Goal: Obtain resource: Obtain resource

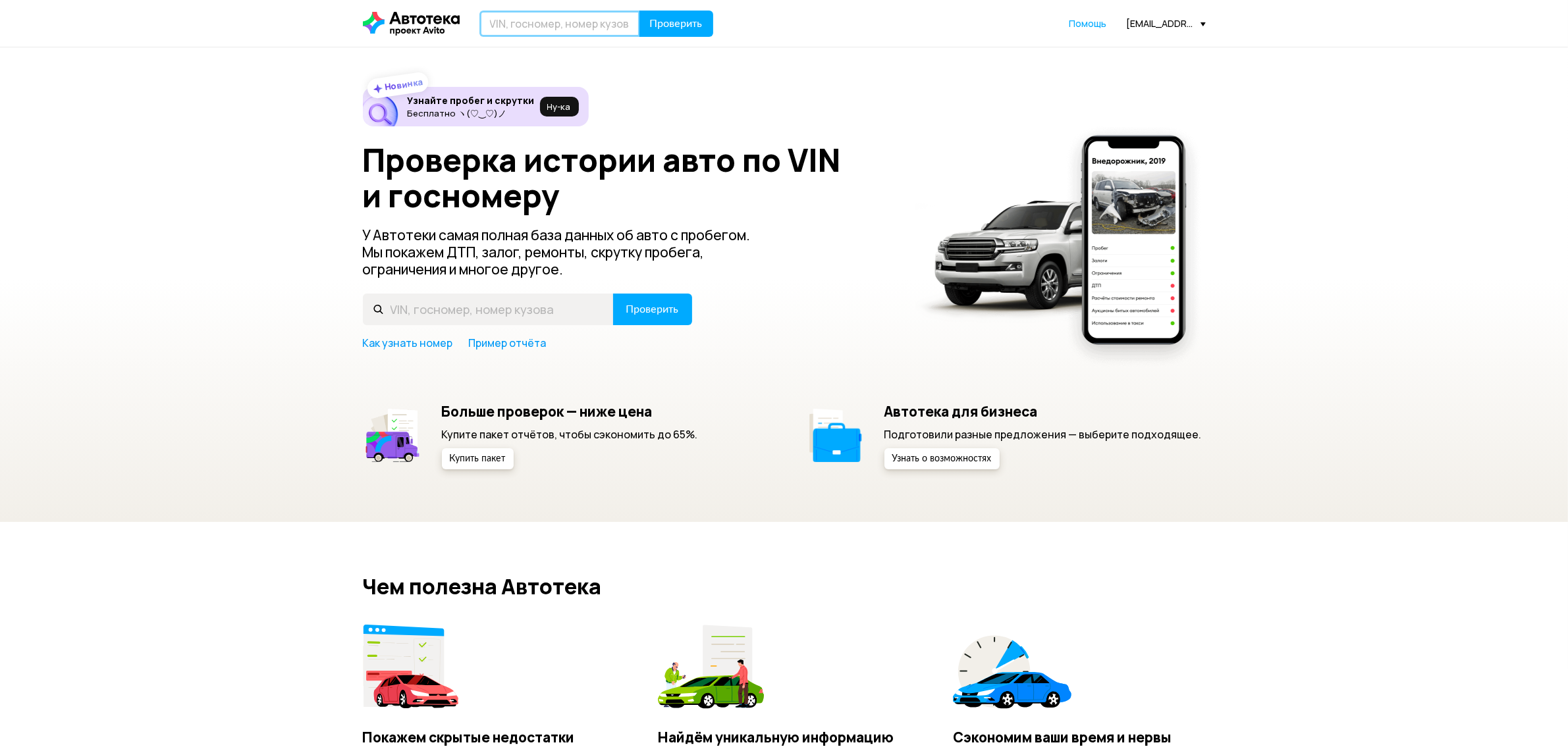
click at [527, 31] on input "text" at bounding box center [559, 23] width 160 height 27
paste input "[US_VEHICLE_IDENTIFICATION_NUMBER]"
type input "[US_VEHICLE_IDENTIFICATION_NUMBER]"
click at [696, 20] on span "Проверить" at bounding box center [676, 23] width 52 height 10
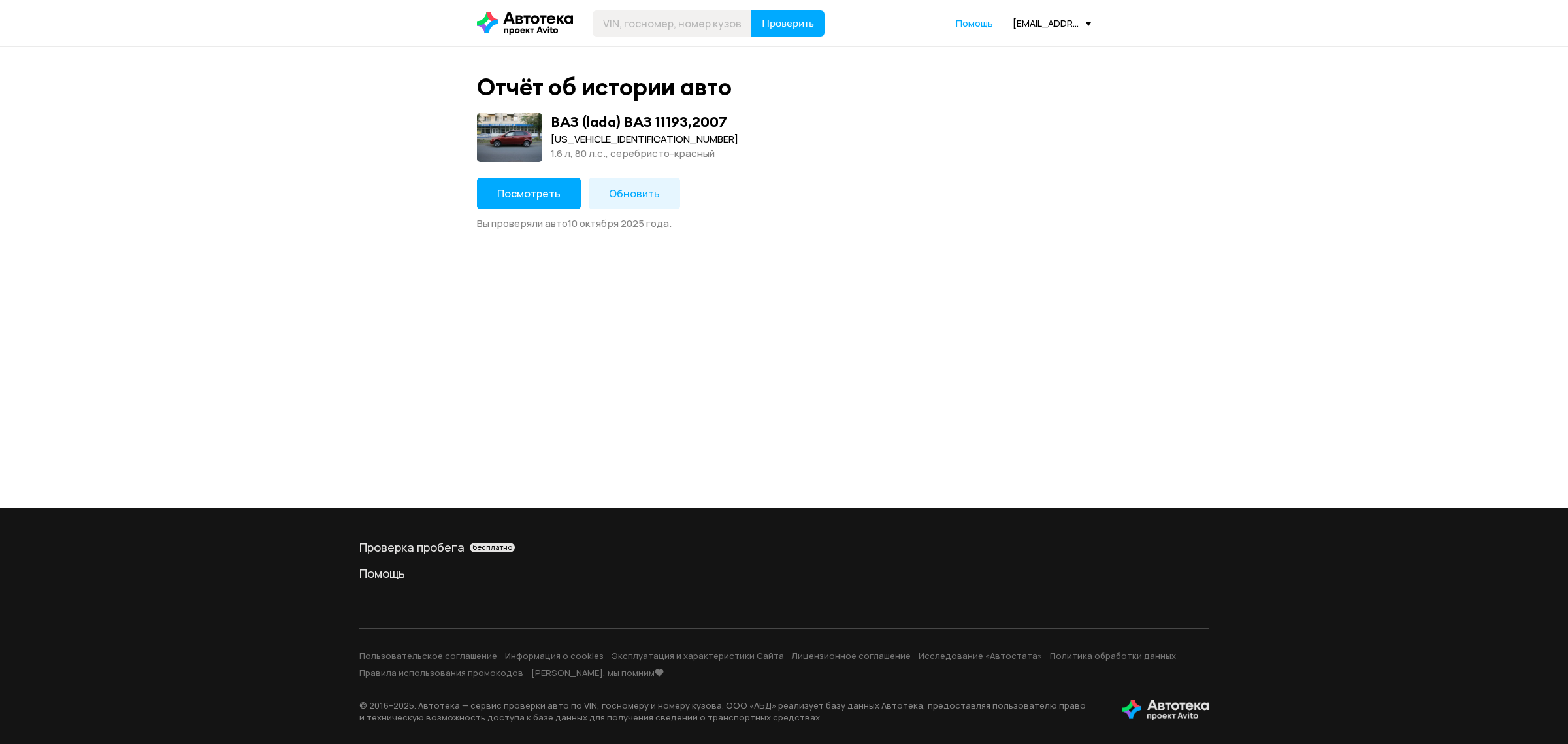
click at [521, 190] on span "Посмотреть" at bounding box center [529, 194] width 63 height 14
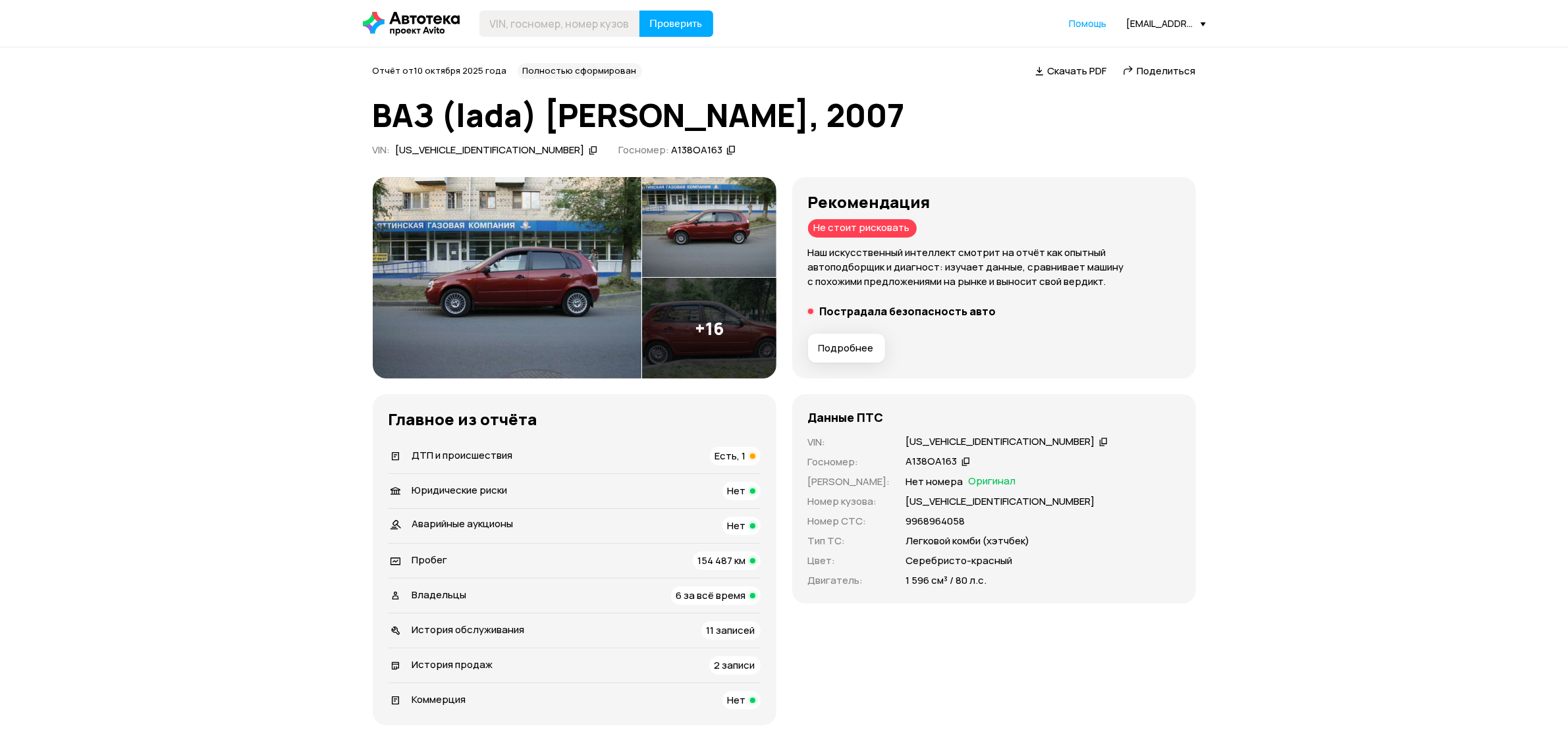
drag, startPoint x: 585, startPoint y: 30, endPoint x: 596, endPoint y: 31, distance: 11.0
click at [585, 30] on input "text" at bounding box center [559, 23] width 160 height 27
paste input "[US_VEHICLE_IDENTIFICATION_NUMBER]"
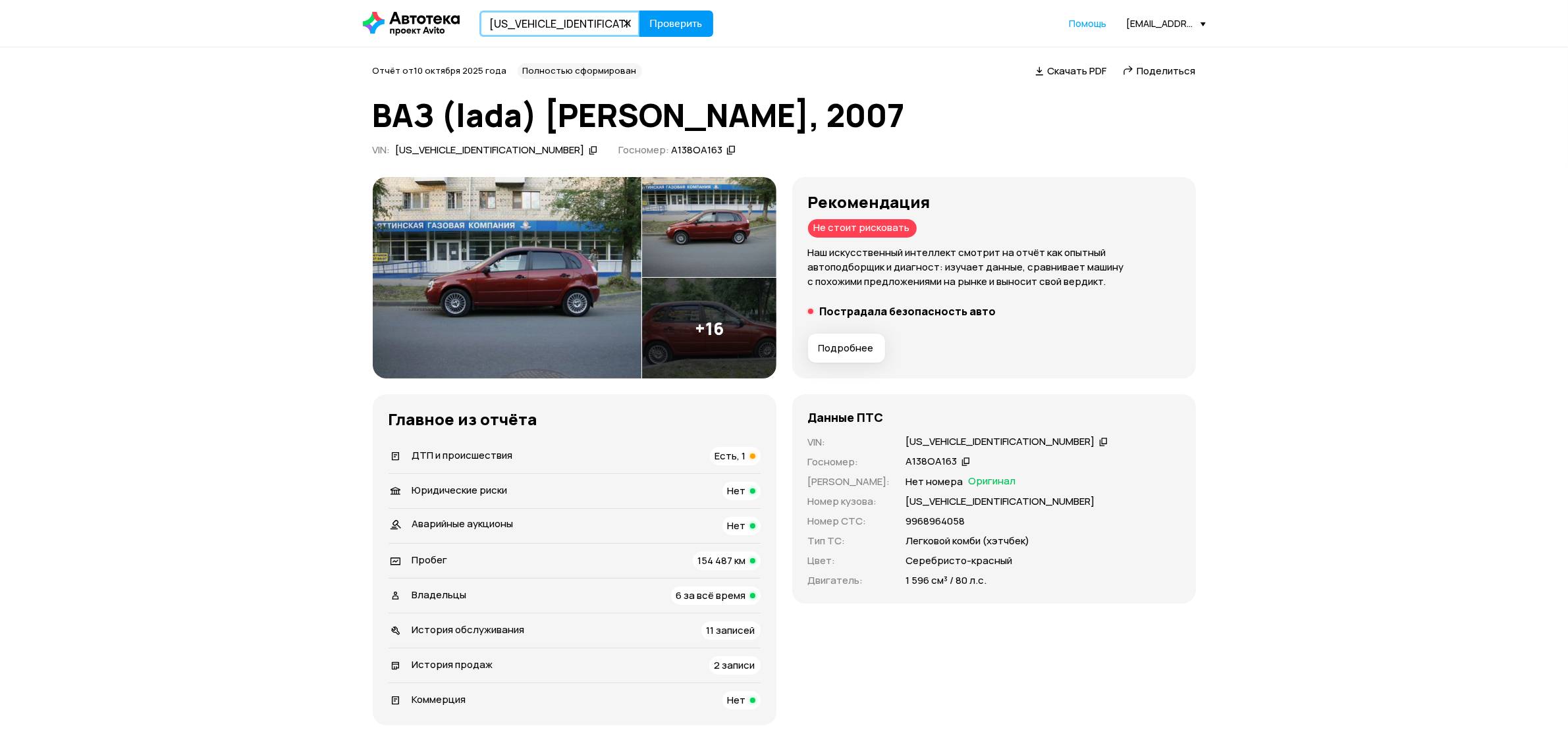
type input "[US_VEHICLE_IDENTIFICATION_NUMBER]"
click at [680, 23] on span "Проверить" at bounding box center [676, 23] width 52 height 10
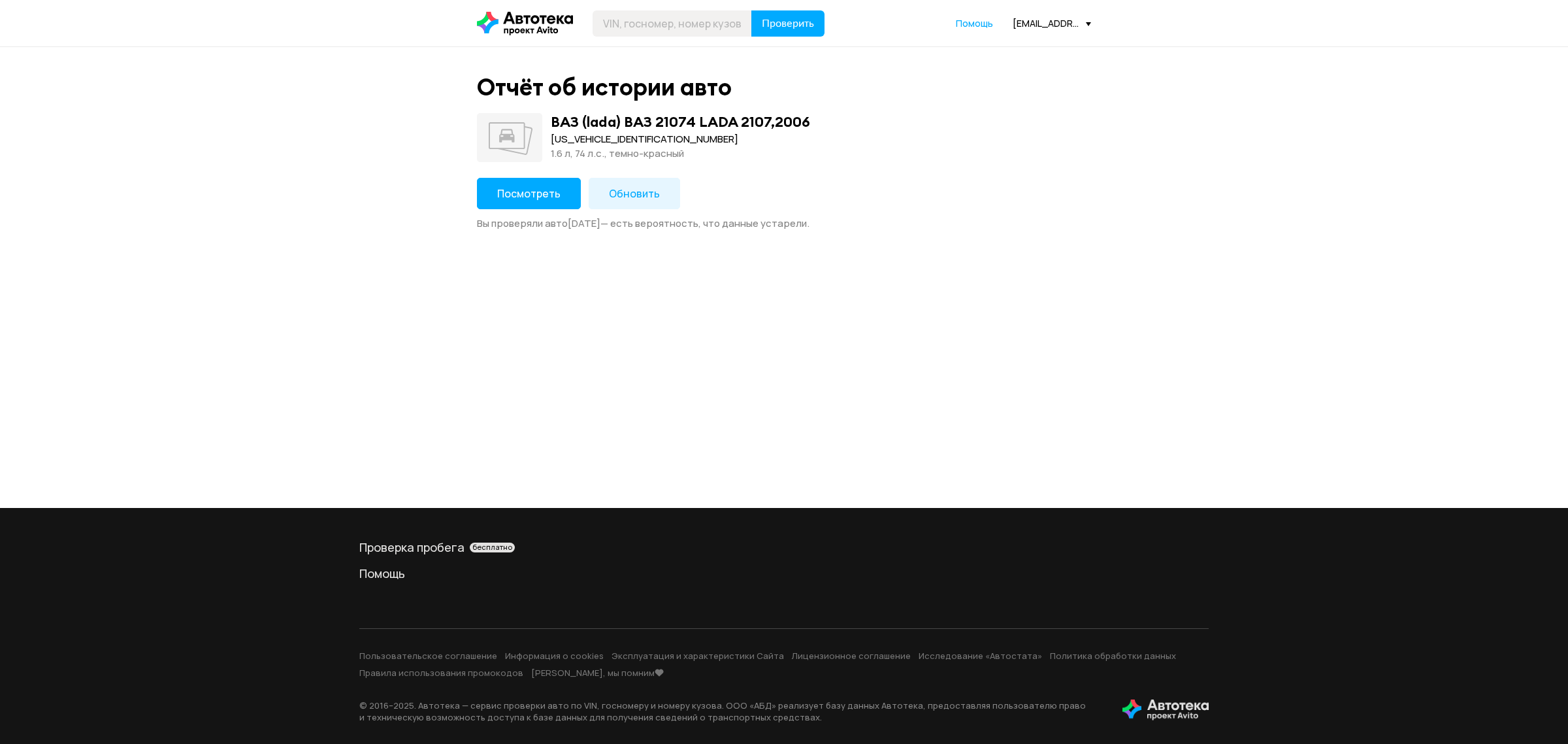
click at [533, 197] on span "Посмотреть" at bounding box center [529, 194] width 63 height 14
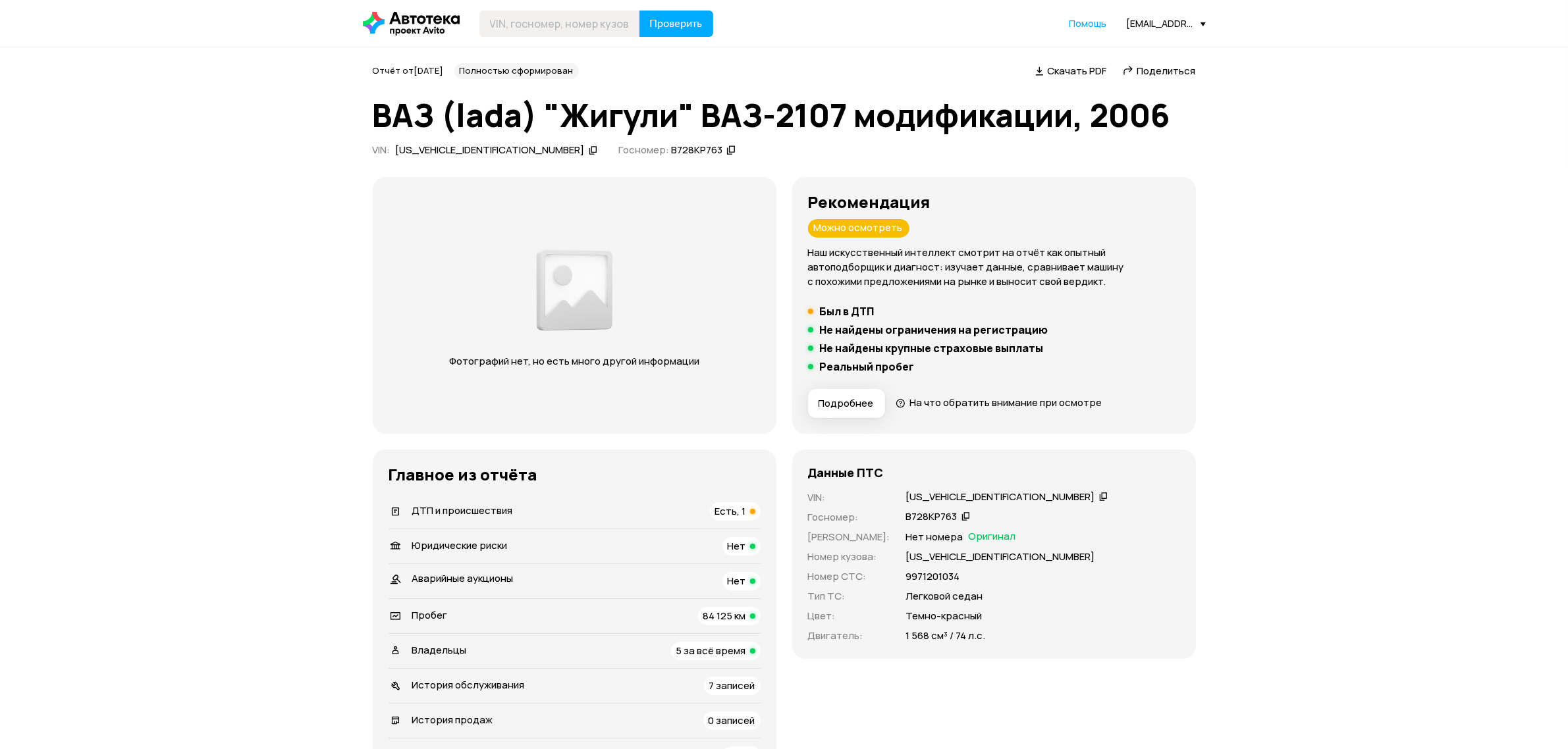
click at [589, 152] on icon at bounding box center [593, 150] width 9 height 13
click at [589, 153] on icon at bounding box center [593, 150] width 9 height 13
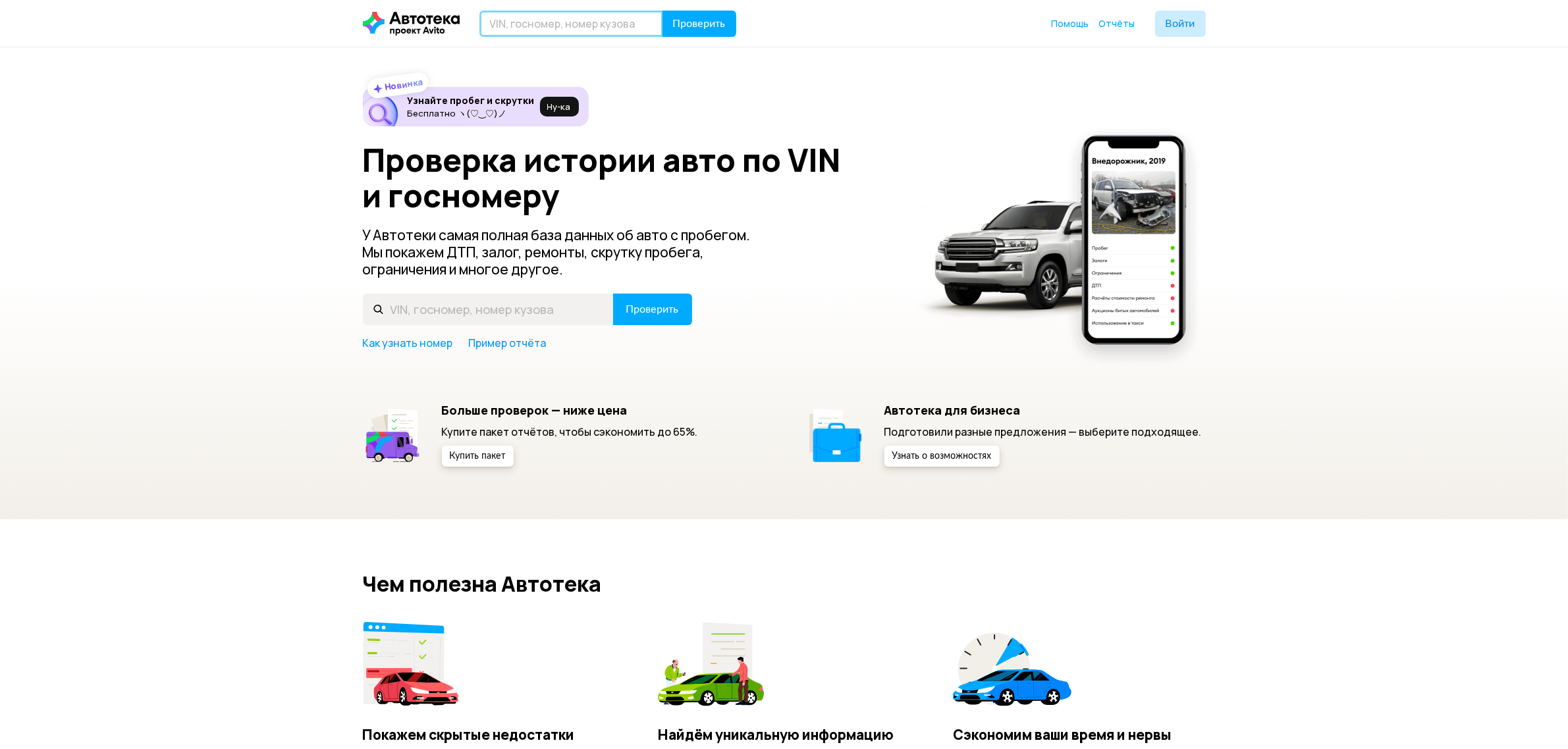
click at [612, 27] on input "text" at bounding box center [571, 23] width 184 height 27
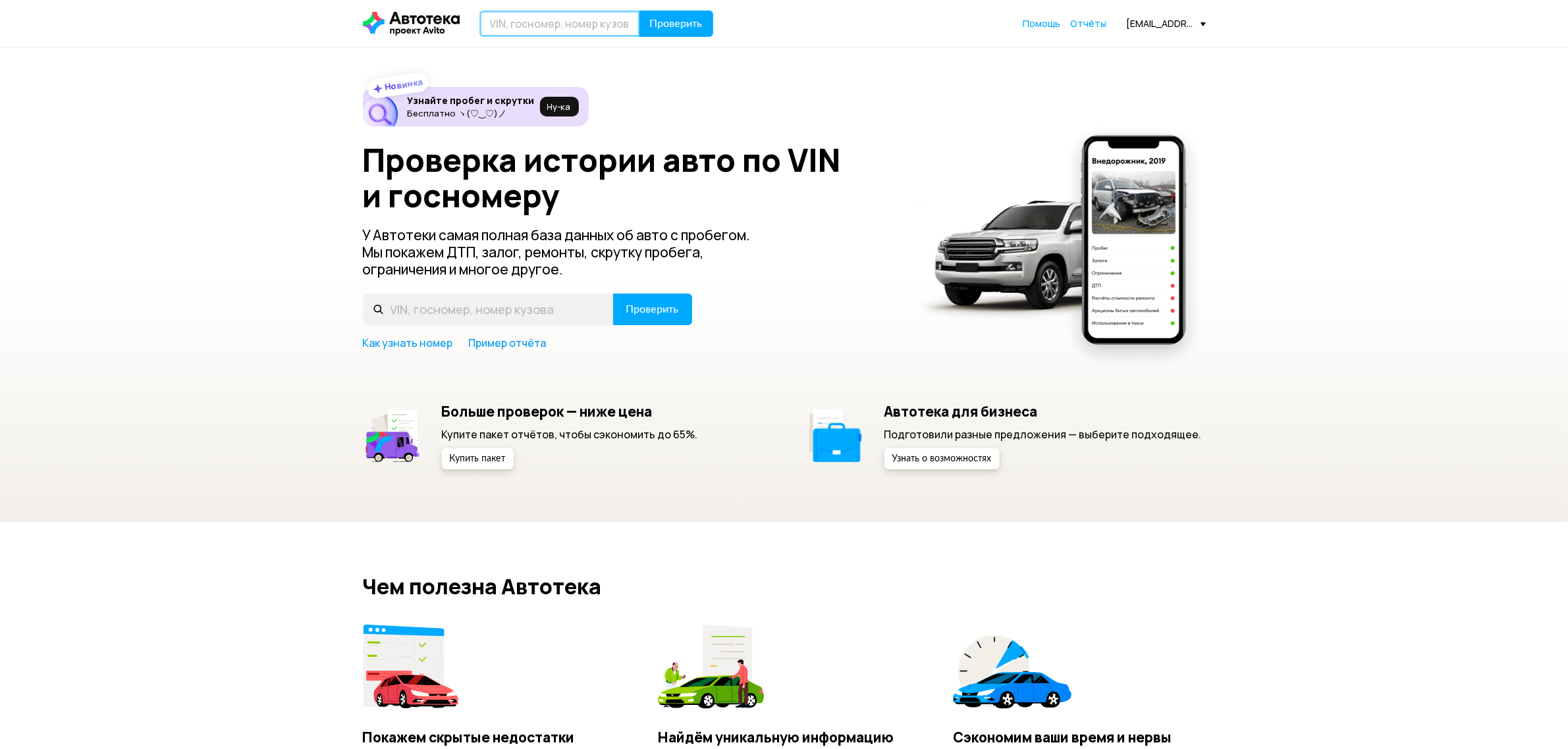
click at [601, 18] on input "text" at bounding box center [559, 23] width 160 height 27
paste input "[US_VEHICLE_IDENTIFICATION_NUMBER]"
type input "[US_VEHICLE_IDENTIFICATION_NUMBER]"
click at [688, 27] on span "Проверить" at bounding box center [676, 23] width 52 height 10
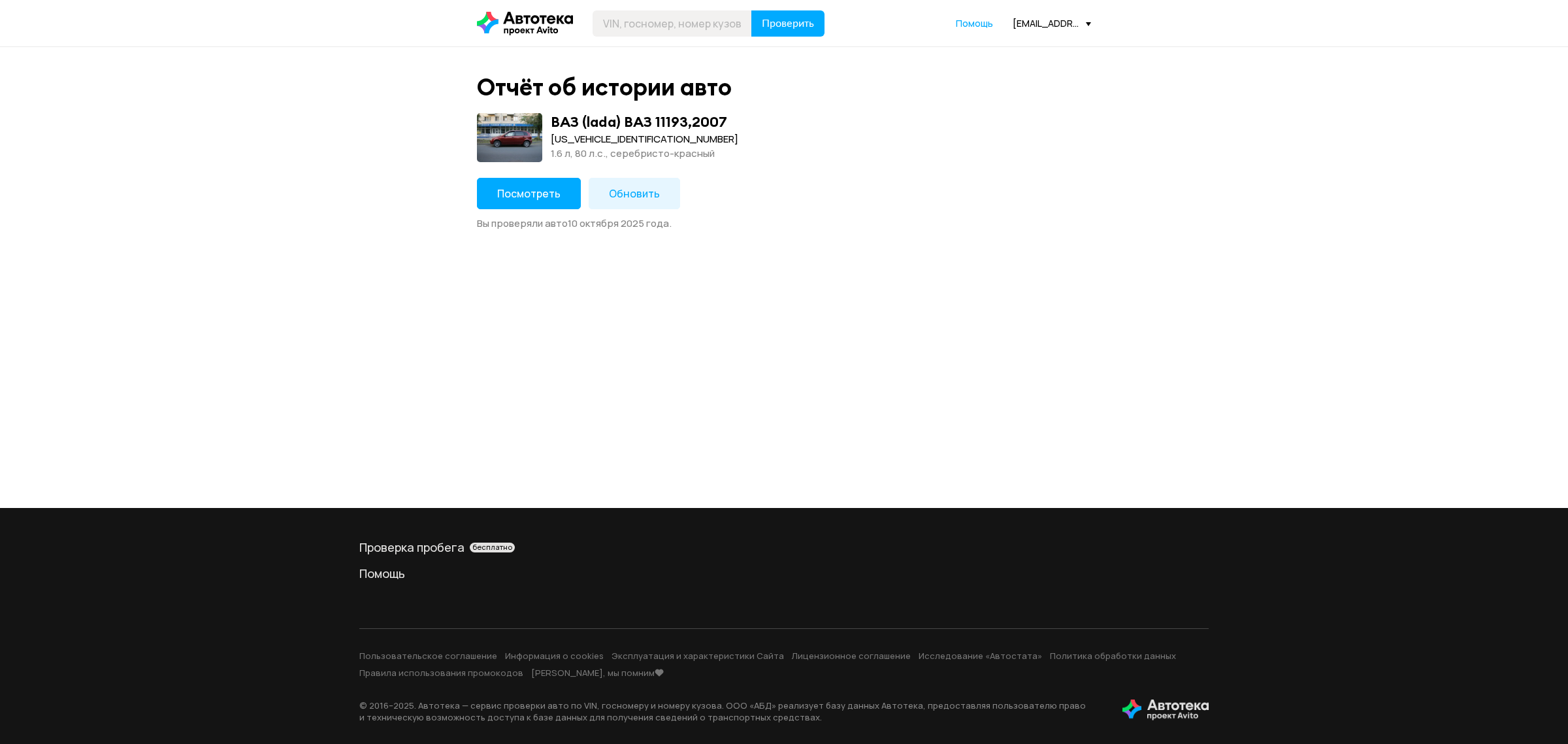
click at [553, 193] on span "Посмотреть" at bounding box center [529, 194] width 63 height 14
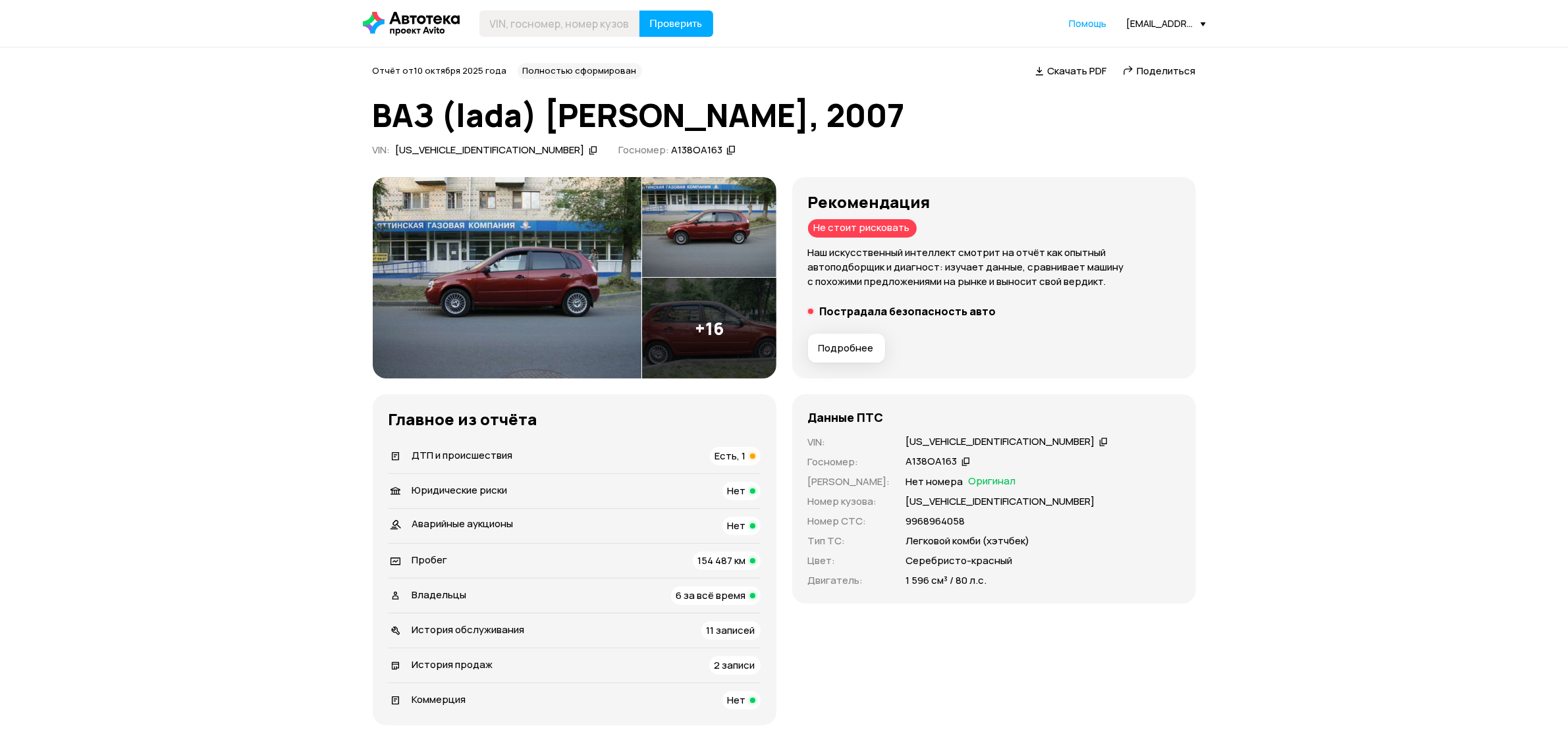
click at [532, 38] on header "Проверить Помощь [EMAIL_ADDRESS][DOMAIN_NAME]" at bounding box center [784, 23] width 1568 height 47
click at [541, 27] on input "text" at bounding box center [559, 23] width 160 height 27
paste input "[US_VEHICLE_IDENTIFICATION_NUMBER]"
type input "[US_VEHICLE_IDENTIFICATION_NUMBER]"
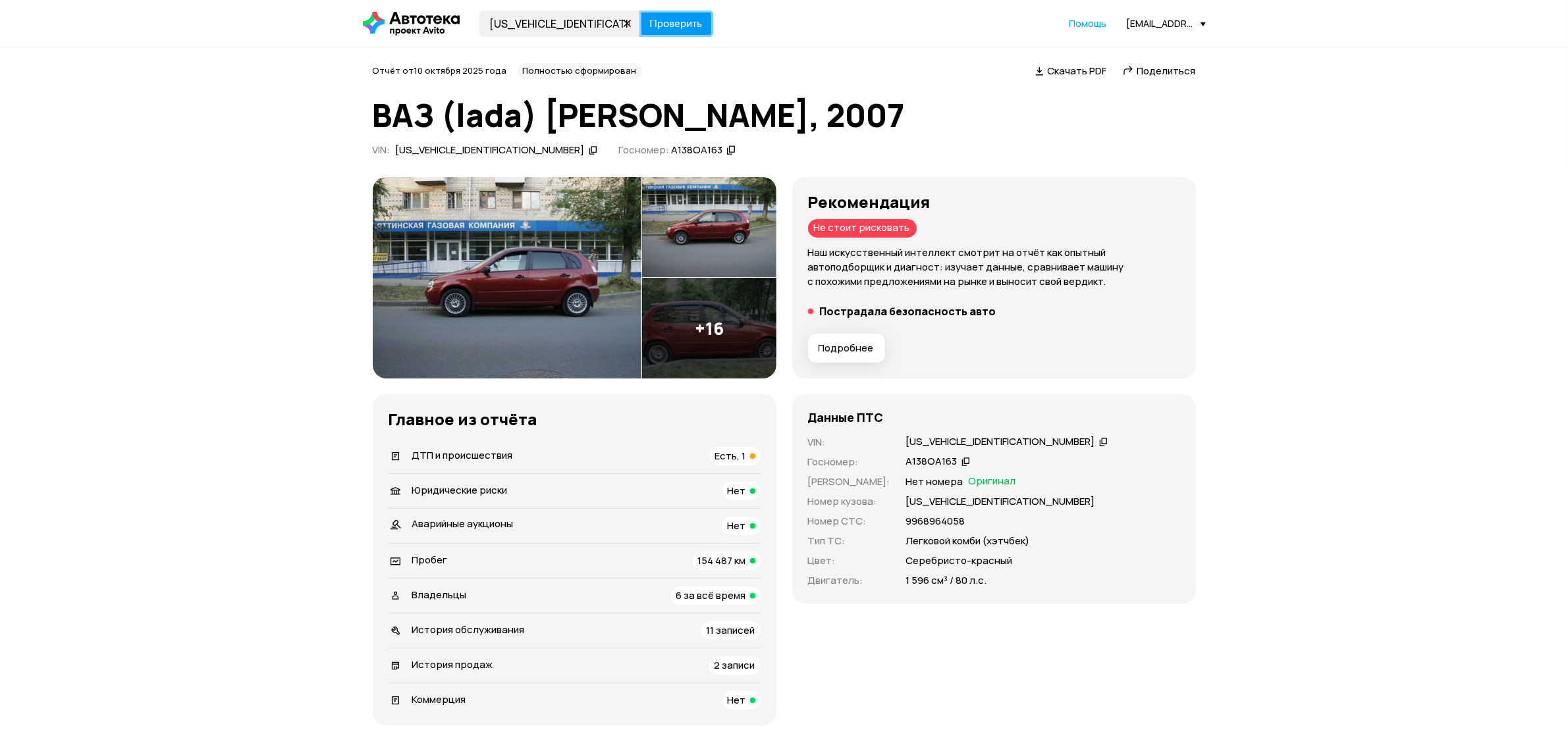
click at [673, 23] on span "Проверить" at bounding box center [676, 23] width 52 height 10
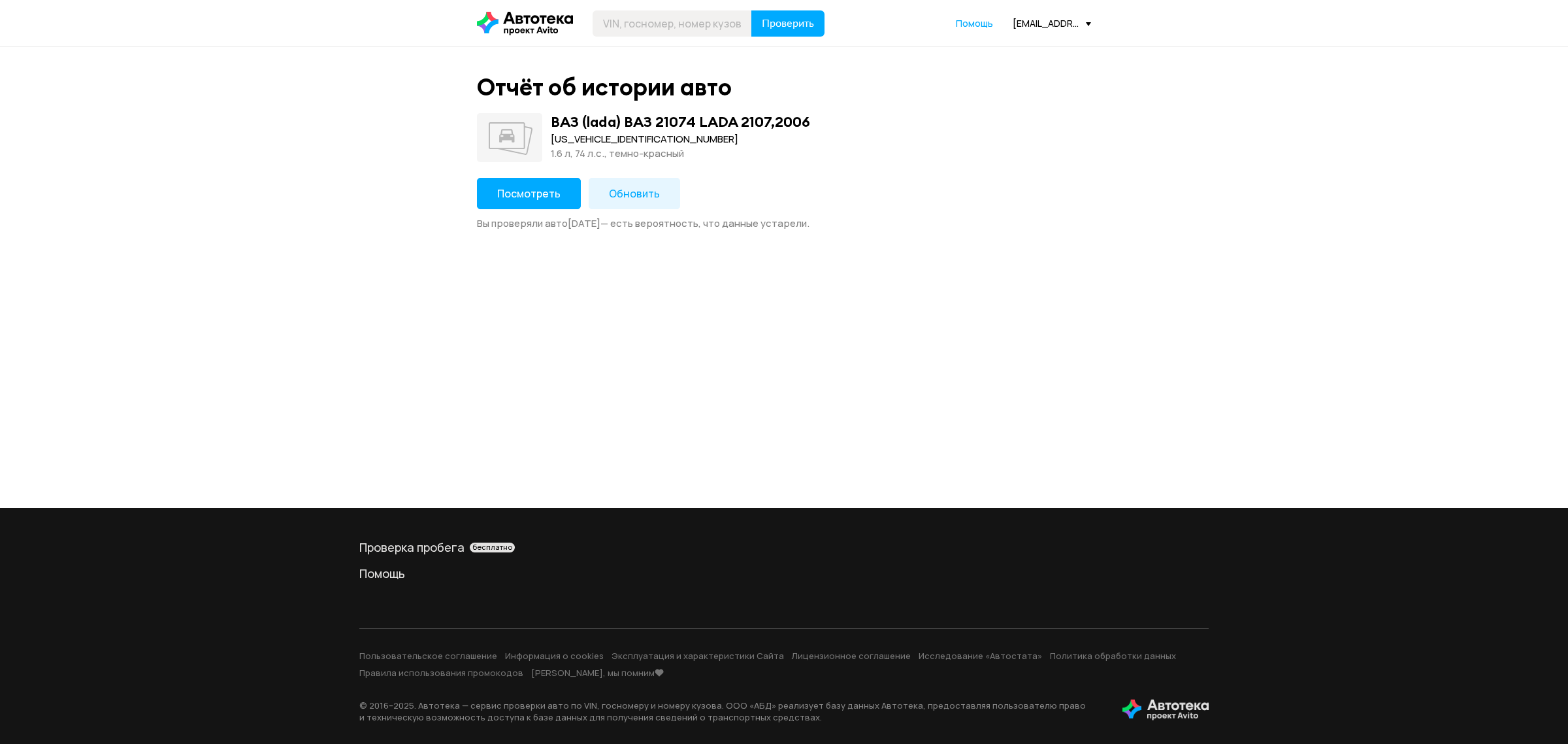
click at [533, 193] on span "Посмотреть" at bounding box center [529, 194] width 63 height 14
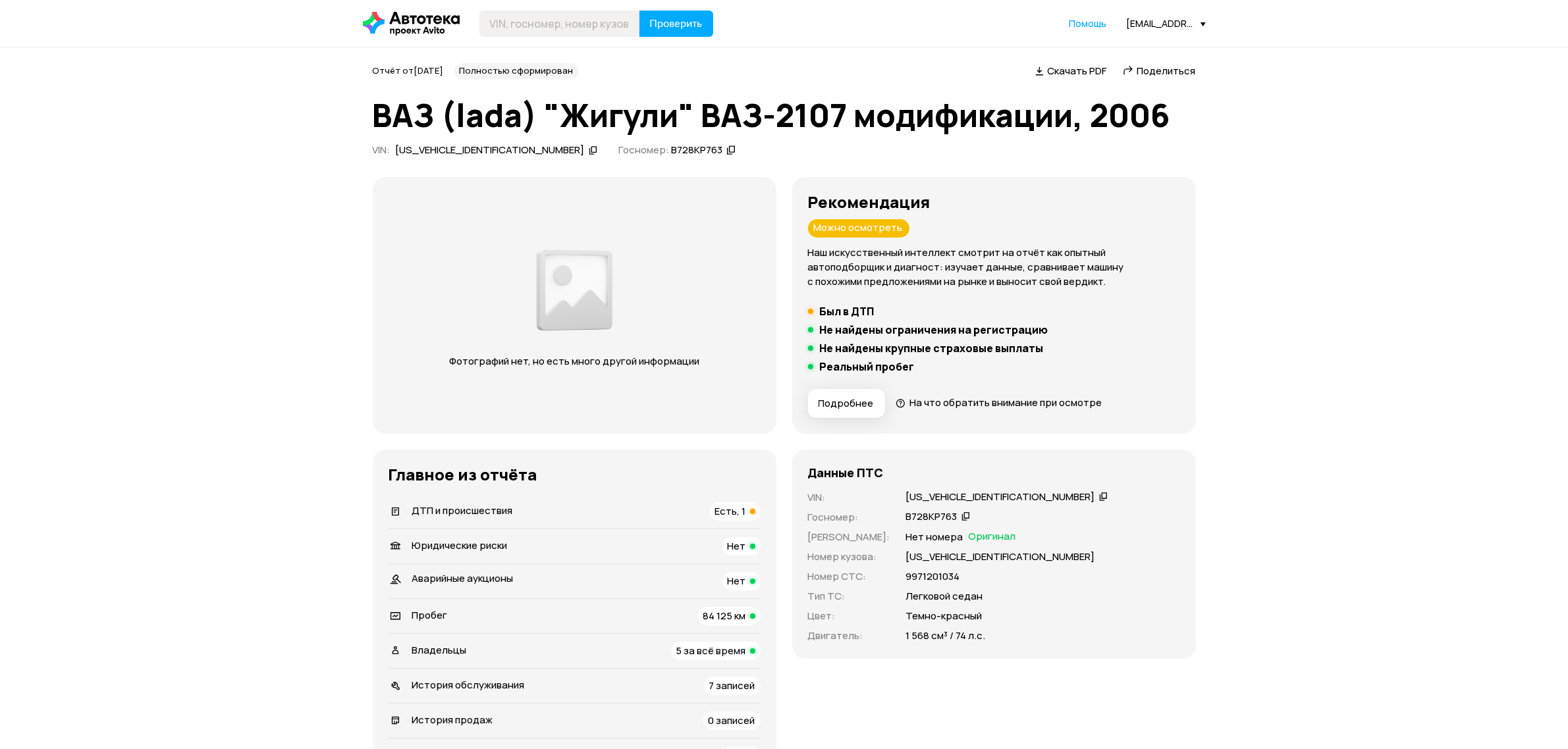
click at [589, 150] on icon at bounding box center [593, 150] width 9 height 13
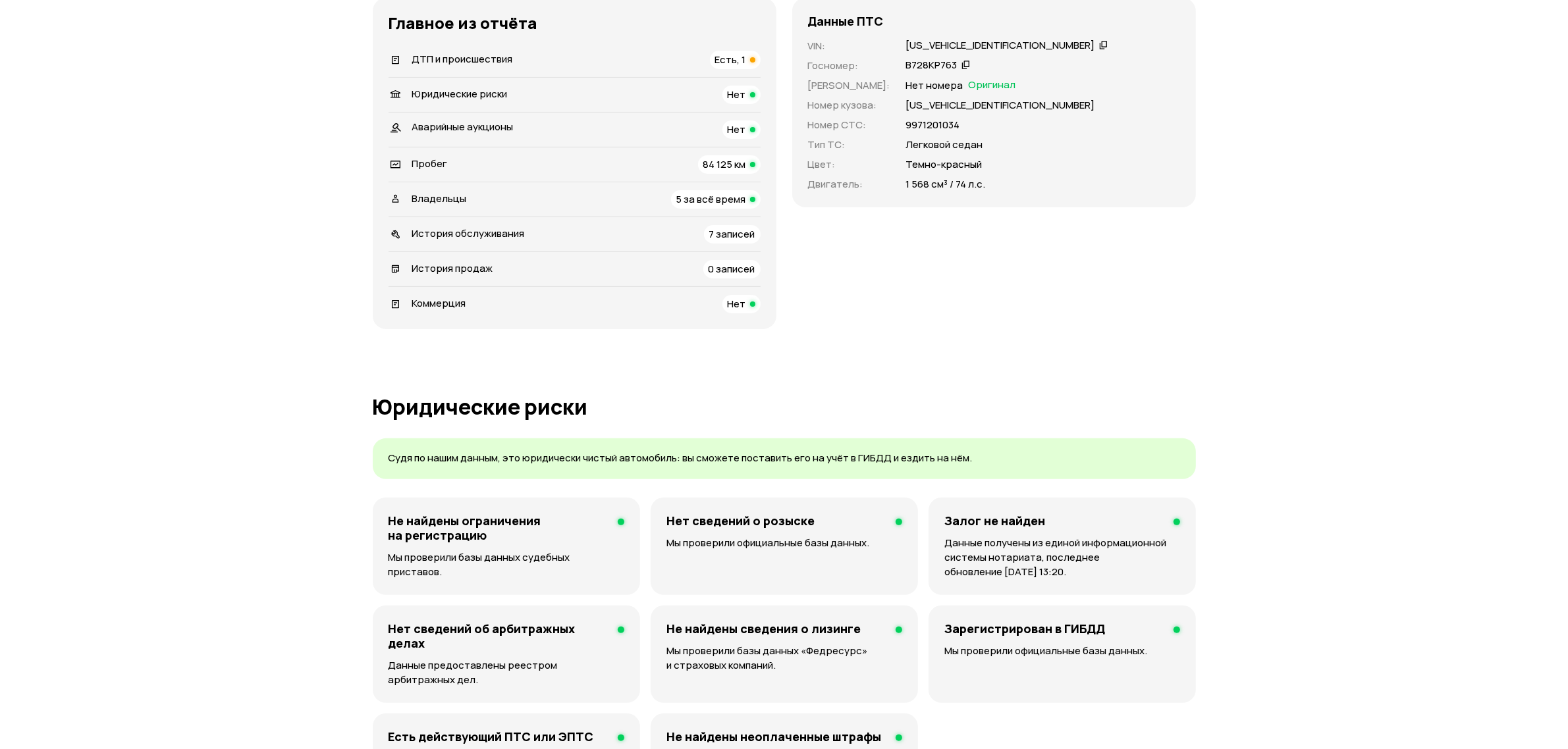
scroll to position [412, 0]
